Goal: Information Seeking & Learning: Learn about a topic

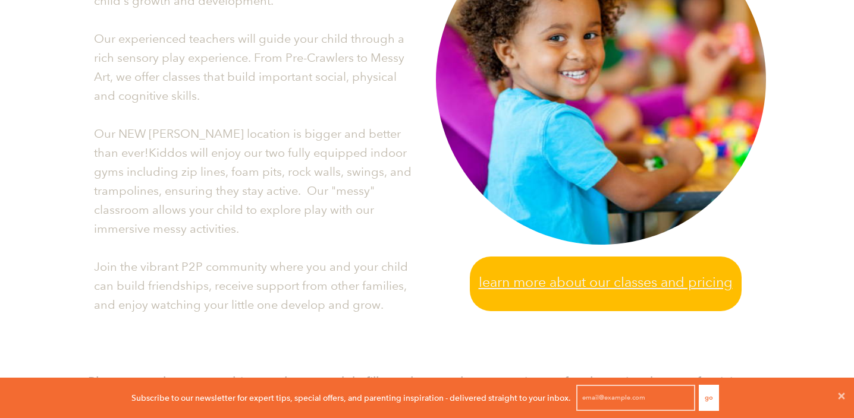
scroll to position [394, 0]
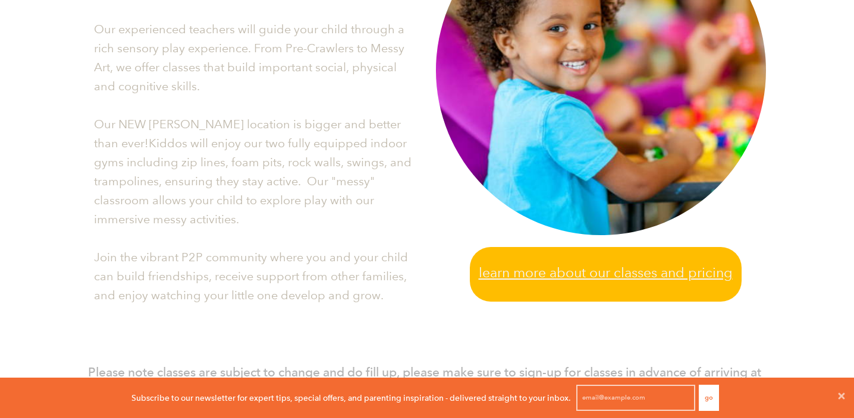
click at [520, 272] on span "Learn more about our classes and pricing" at bounding box center [606, 273] width 254 height 22
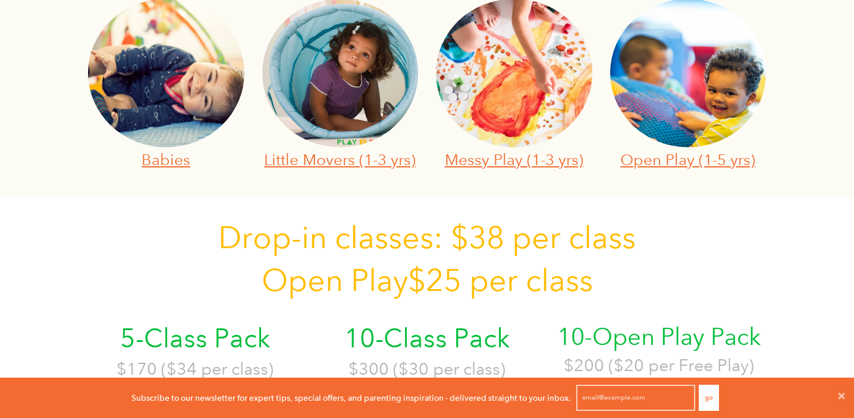
scroll to position [447, 0]
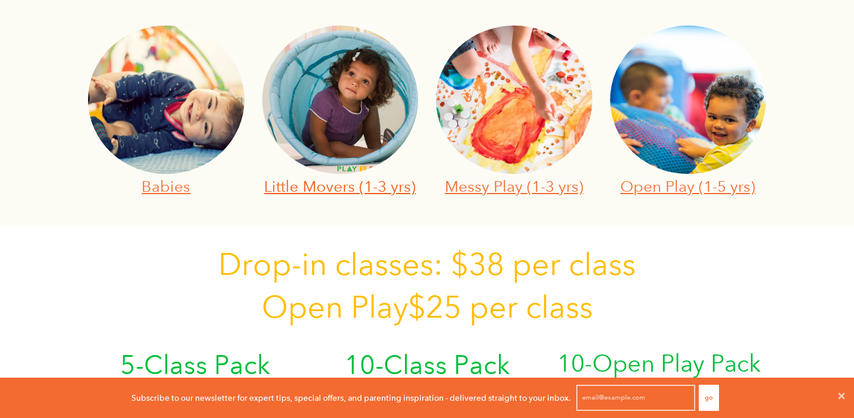
click at [360, 188] on link "Little Movers (1-3 yrs)" at bounding box center [340, 186] width 152 height 18
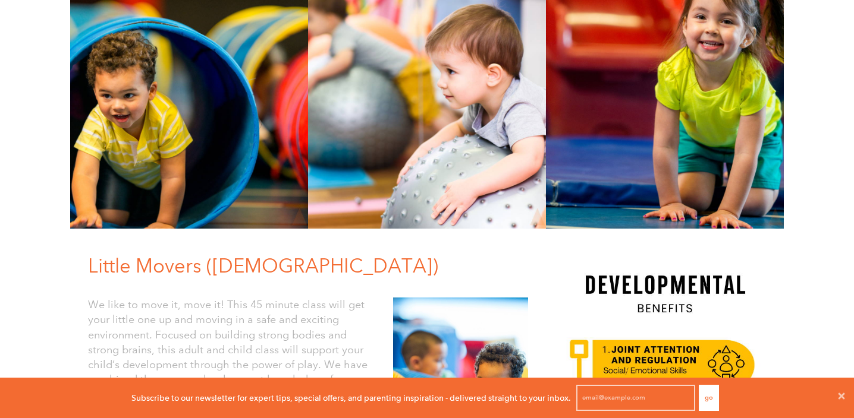
scroll to position [100, 0]
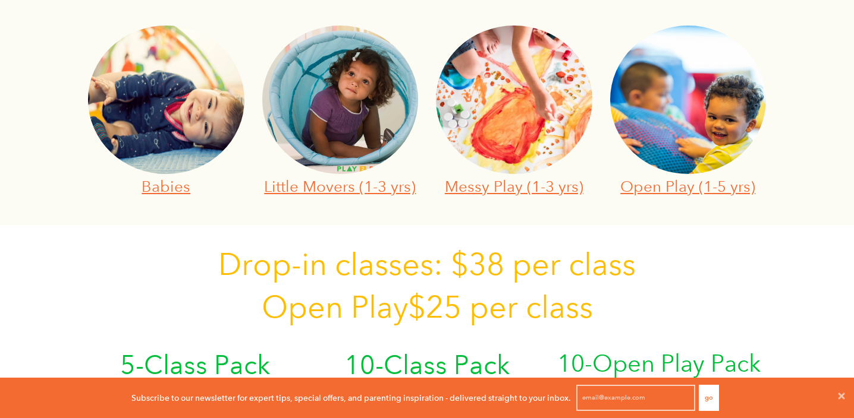
scroll to position [1, 1]
click at [689, 188] on link "Open Play (1-5 yrs)" at bounding box center [687, 186] width 135 height 18
